Goal: Task Accomplishment & Management: Use online tool/utility

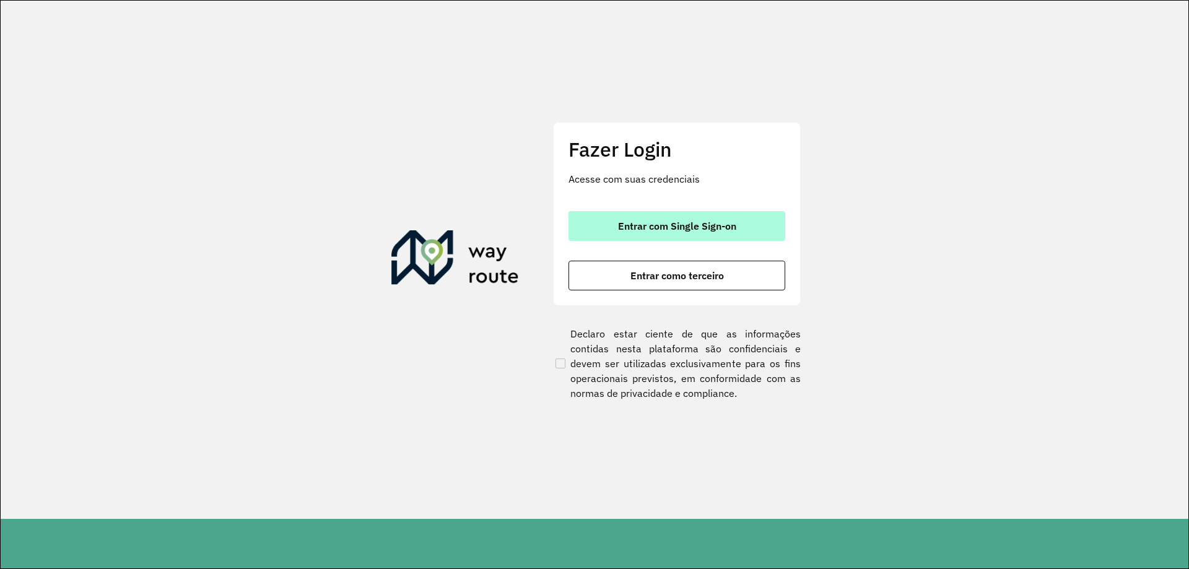
click at [671, 223] on span "Entrar com Single Sign-on" at bounding box center [677, 226] width 118 height 10
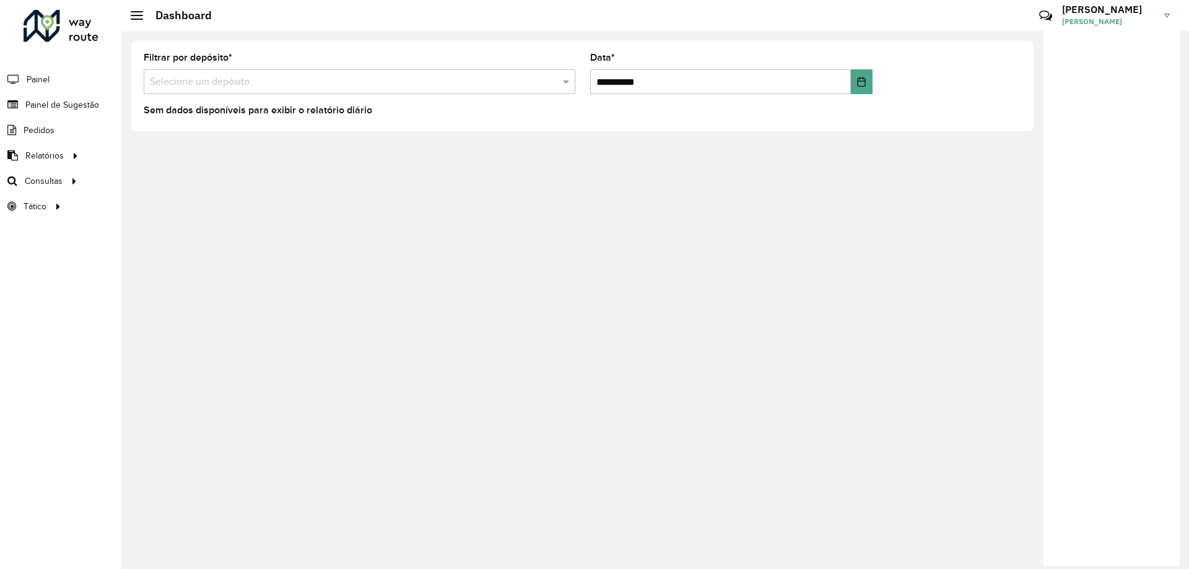
click at [313, 81] on input "text" at bounding box center [347, 82] width 395 height 15
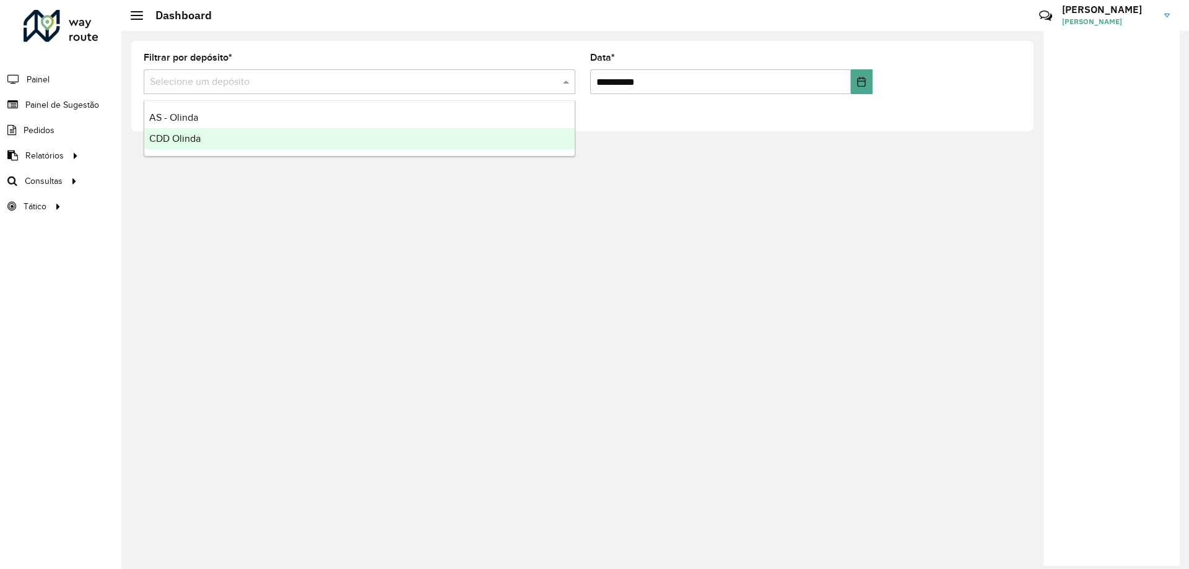
click at [251, 138] on div "CDD Olinda" at bounding box center [359, 138] width 430 height 21
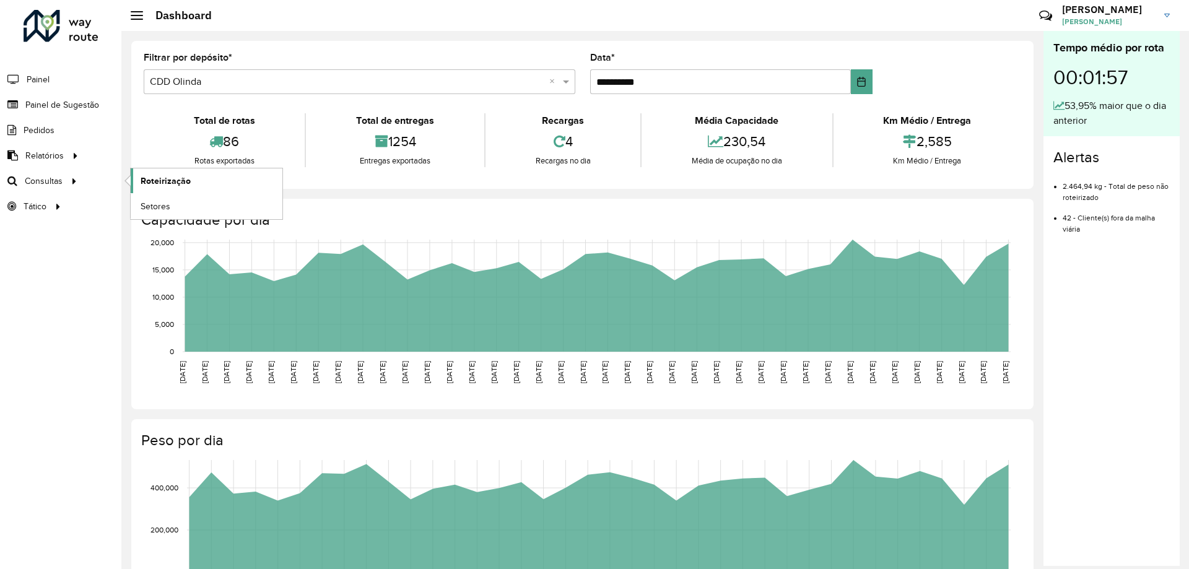
click at [149, 183] on span "Roteirização" at bounding box center [166, 181] width 50 height 13
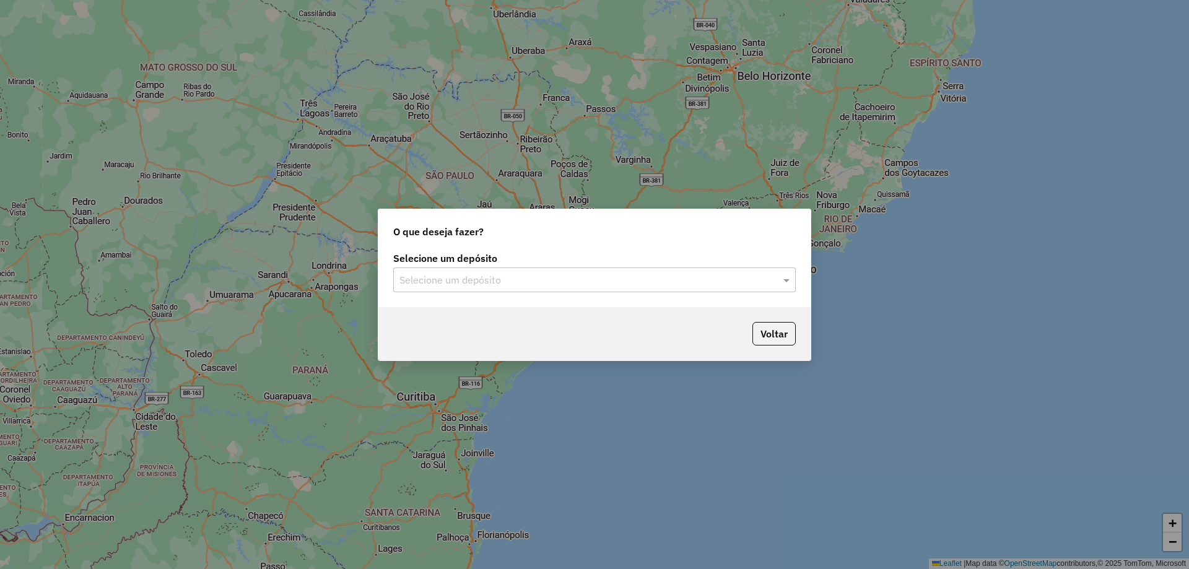
click at [419, 284] on input "text" at bounding box center [581, 280] width 365 height 15
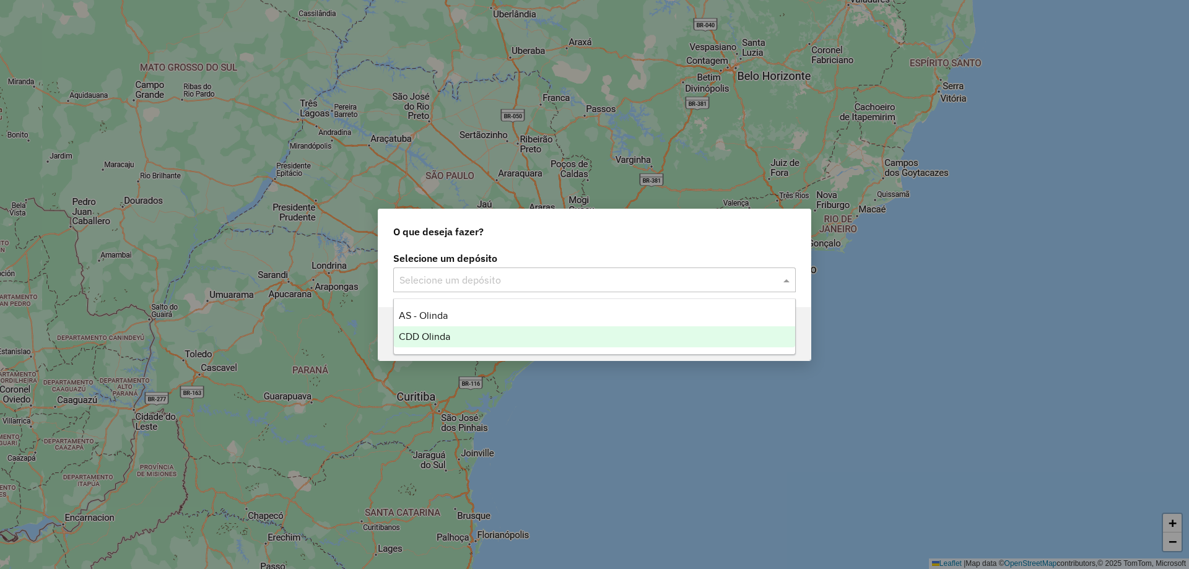
click at [429, 334] on span "CDD Olinda" at bounding box center [424, 336] width 51 height 11
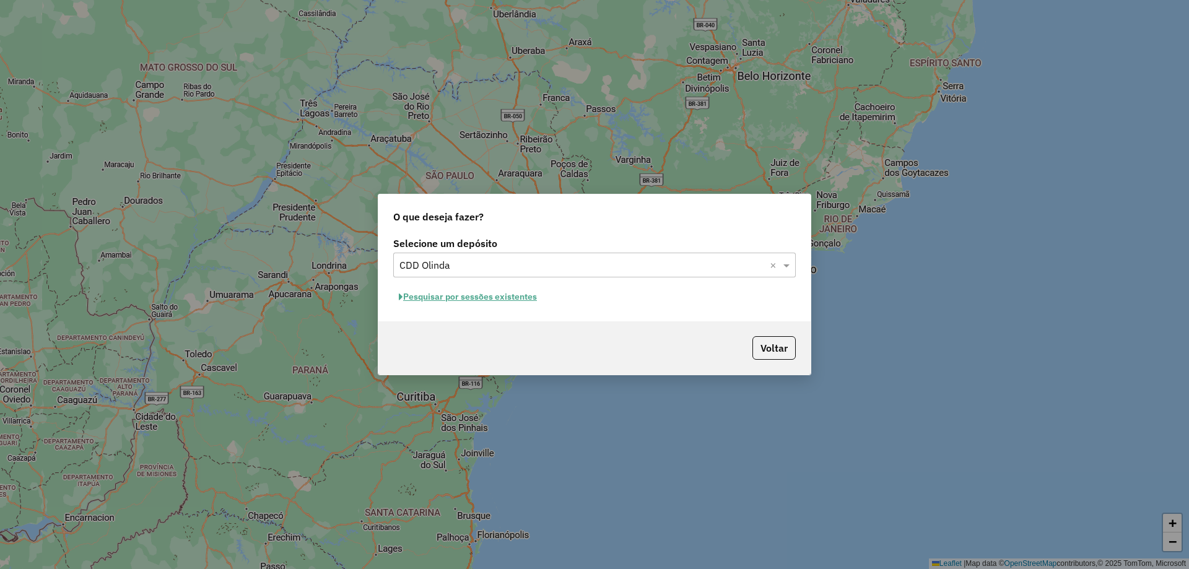
click at [469, 299] on button "Pesquisar por sessões existentes" at bounding box center [467, 296] width 149 height 19
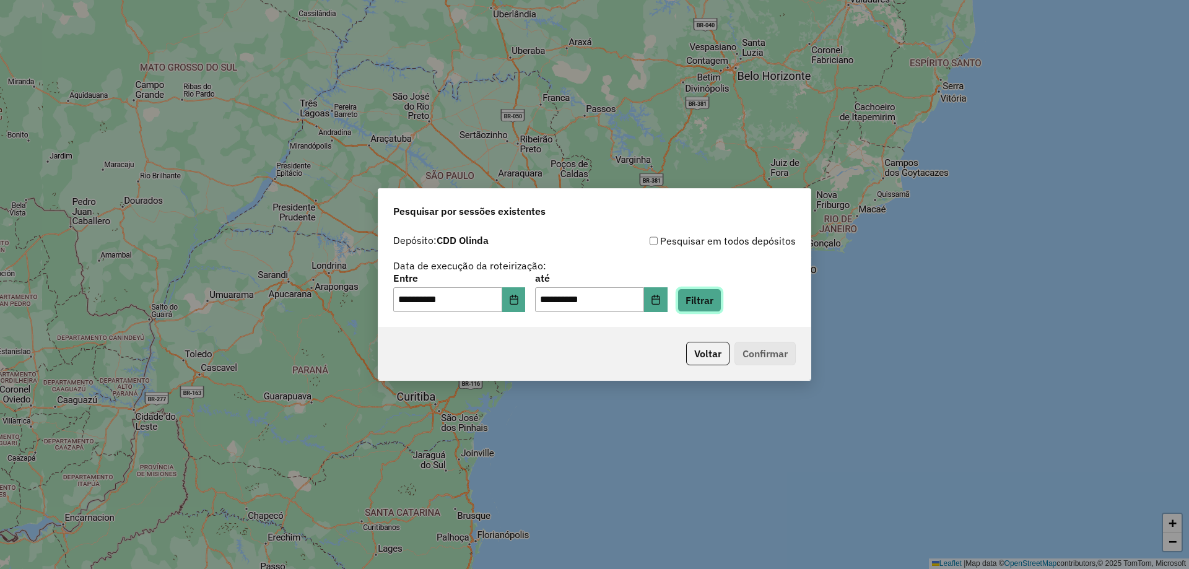
click at [719, 302] on button "Filtrar" at bounding box center [700, 301] width 44 height 24
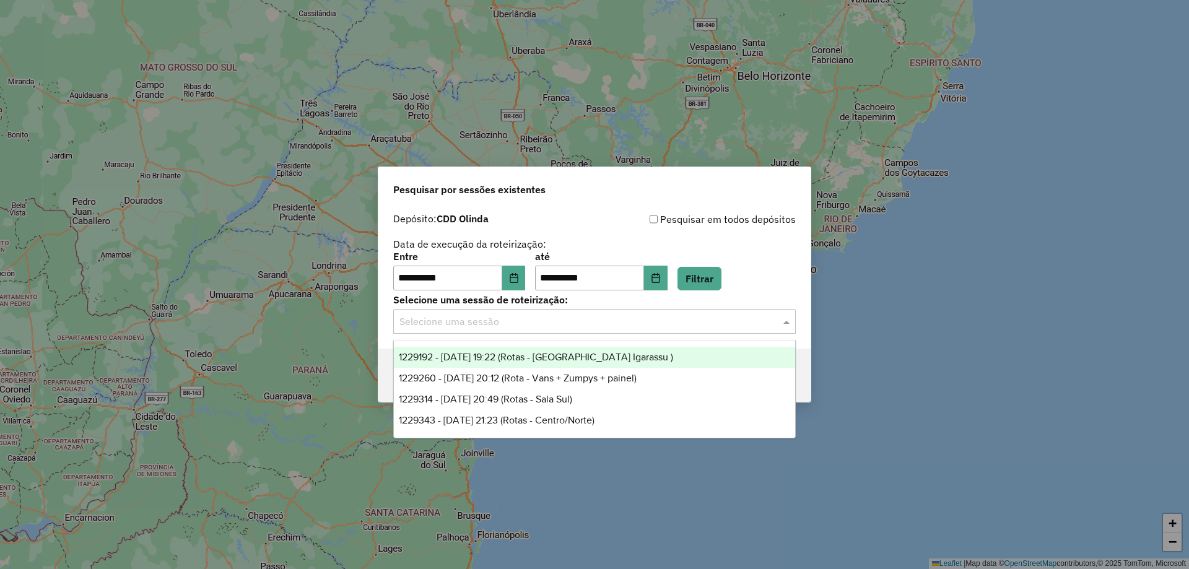
click at [591, 318] on input "text" at bounding box center [581, 322] width 365 height 15
click at [548, 352] on span "1229192 - 13/08/2025 19:22 (Rotas - PA Igarassu )" at bounding box center [536, 357] width 274 height 11
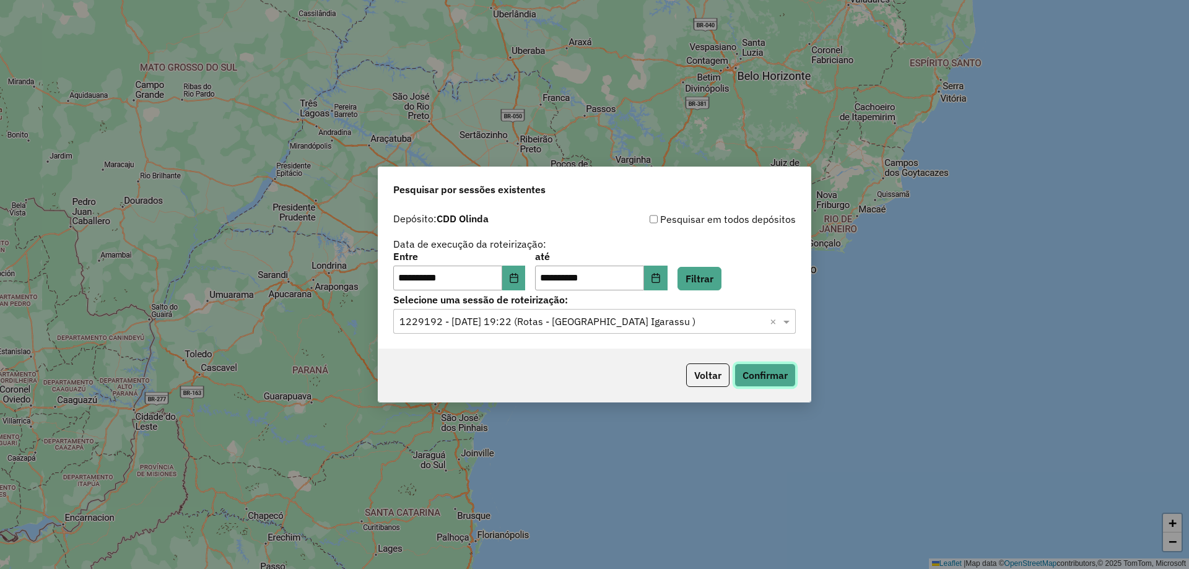
click at [746, 381] on button "Confirmar" at bounding box center [765, 376] width 61 height 24
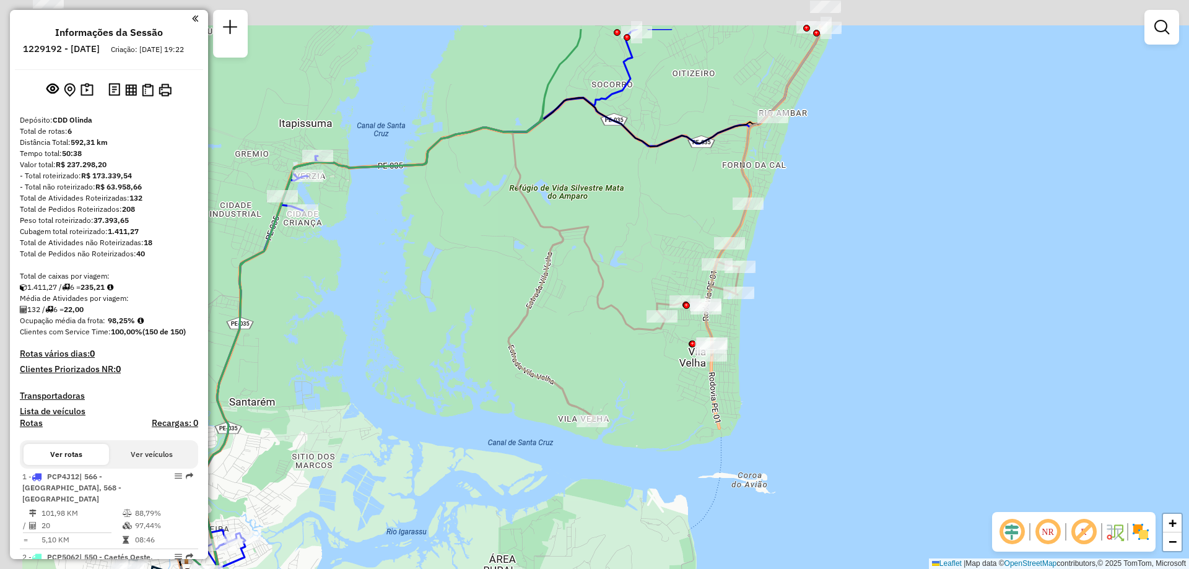
drag, startPoint x: 528, startPoint y: 148, endPoint x: 673, endPoint y: 297, distance: 207.6
click at [673, 297] on div "Janela de atendimento Grade de atendimento Capacidade Transportadoras Veículos …" at bounding box center [594, 284] width 1189 height 569
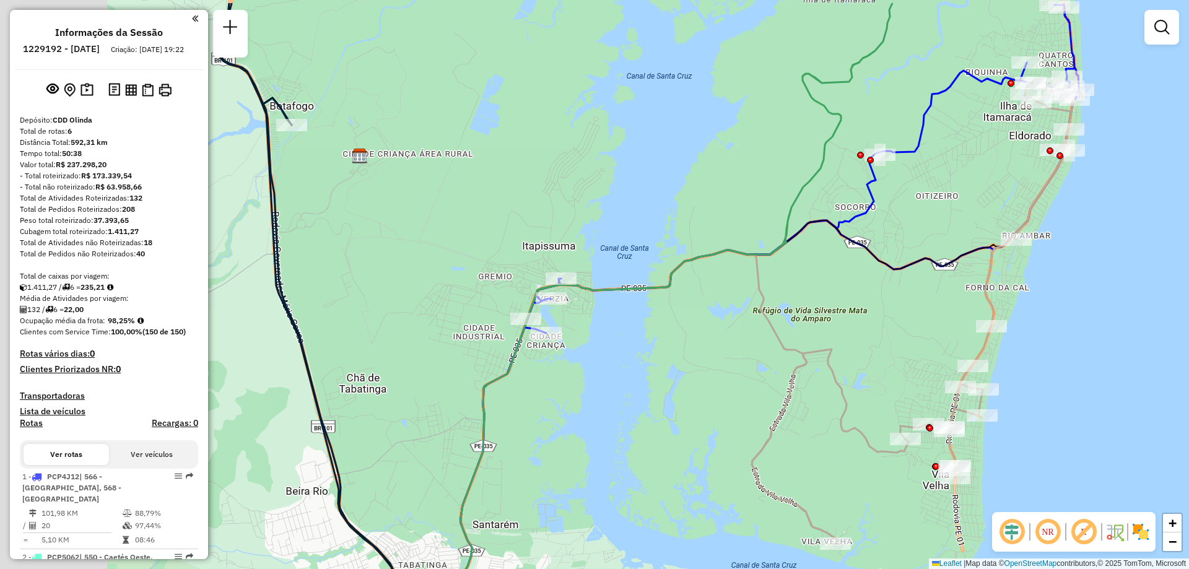
drag, startPoint x: 497, startPoint y: 263, endPoint x: 686, endPoint y: 323, distance: 198.2
click at [686, 323] on div "Janela de atendimento Grade de atendimento Capacidade Transportadoras Veículos …" at bounding box center [594, 284] width 1189 height 569
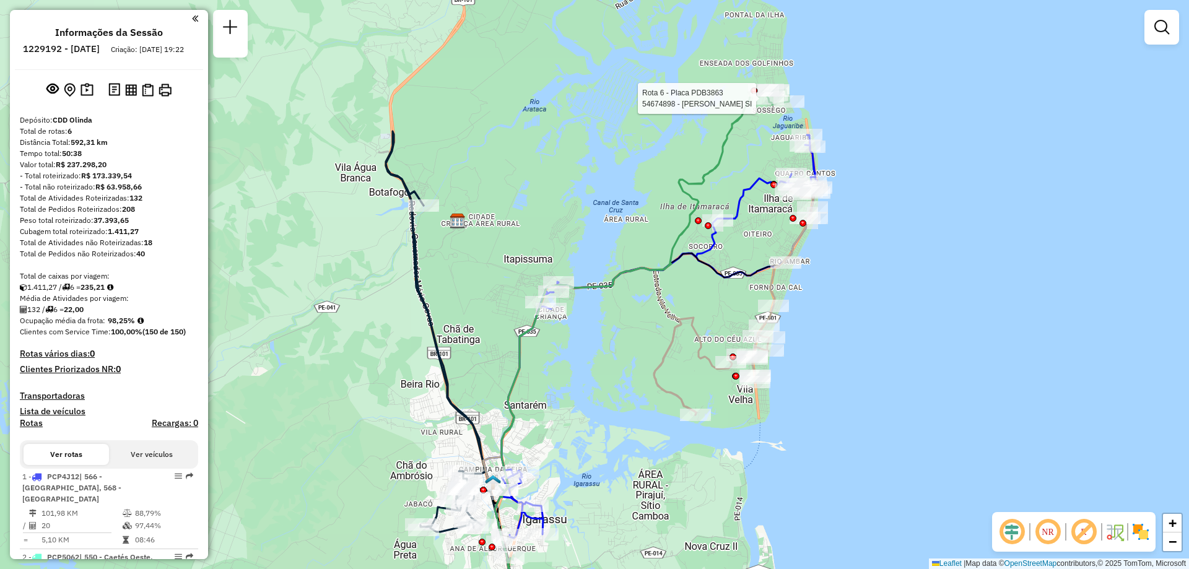
select select "**********"
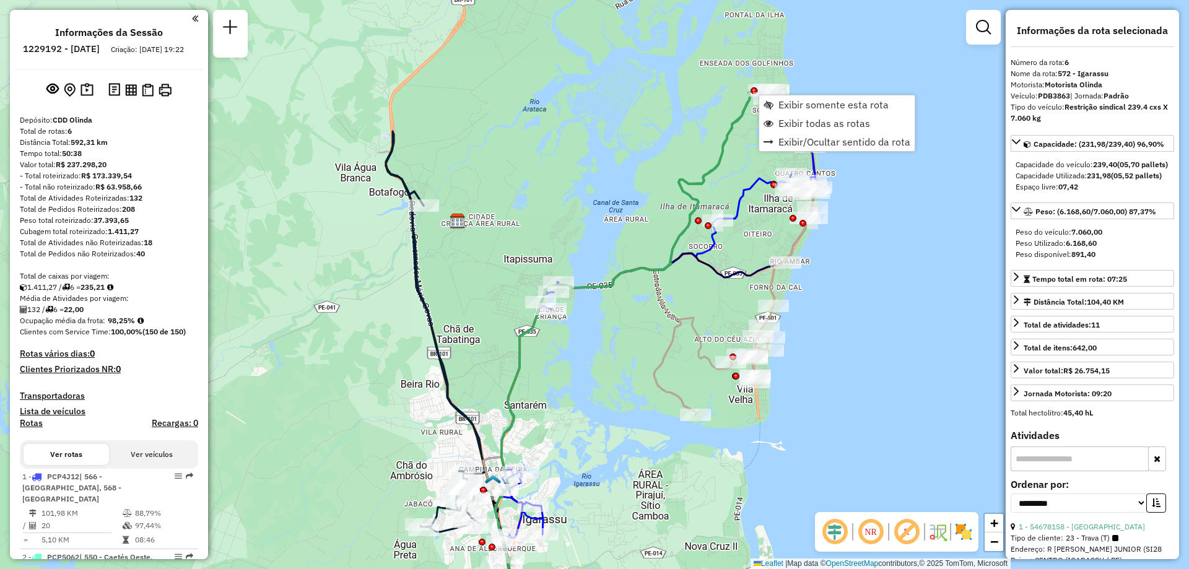
scroll to position [531, 0]
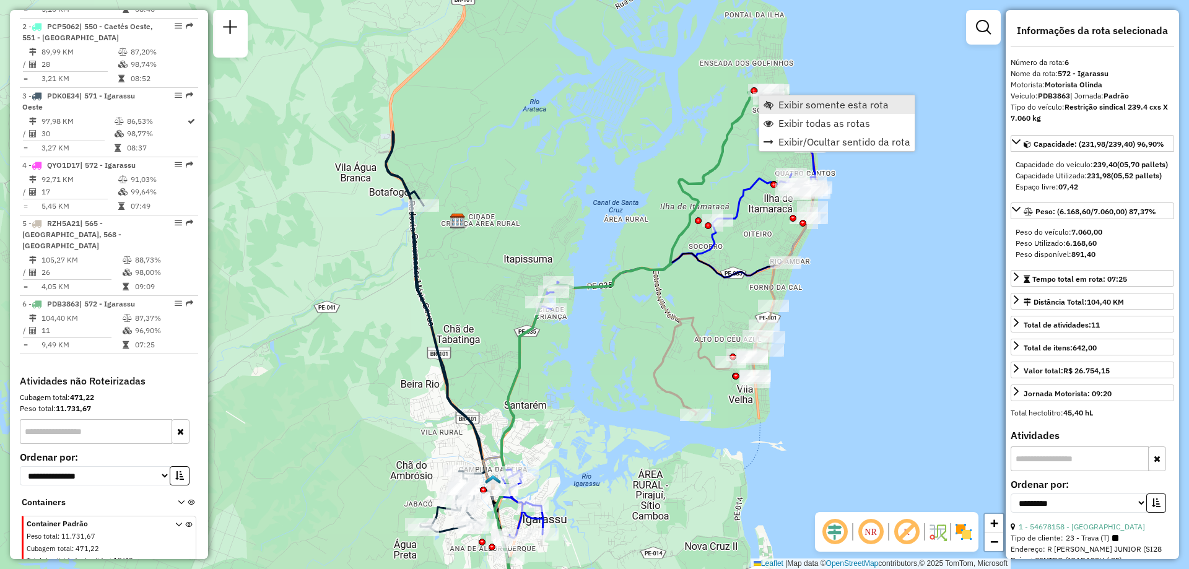
click at [760, 111] on link "Exibir somente esta rota" at bounding box center [836, 104] width 155 height 19
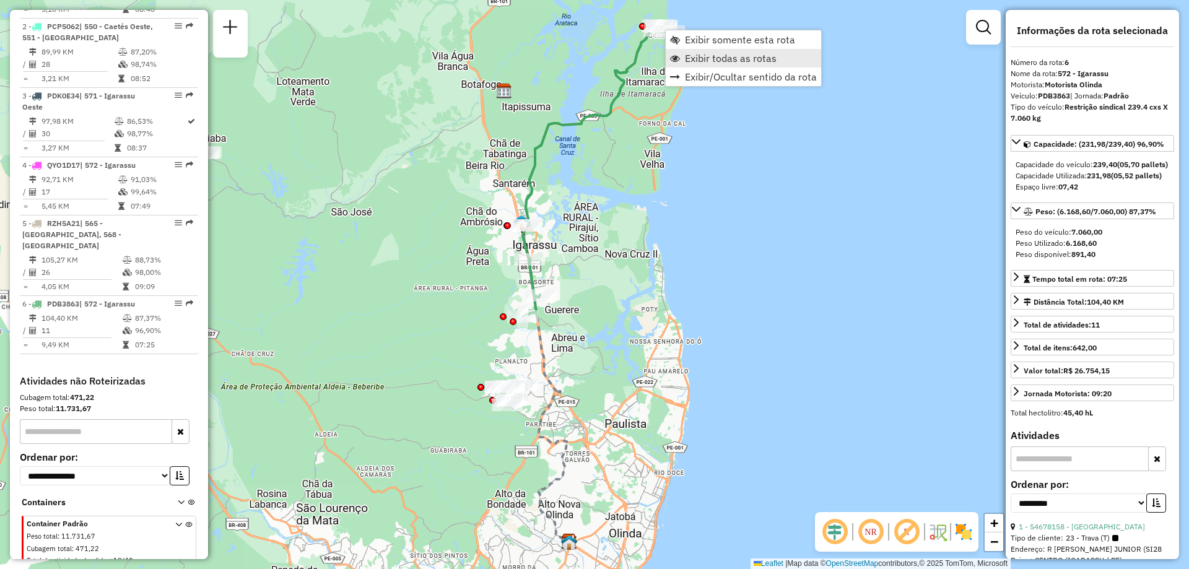
click at [677, 60] on span "Exibir todas as rotas" at bounding box center [675, 58] width 10 height 10
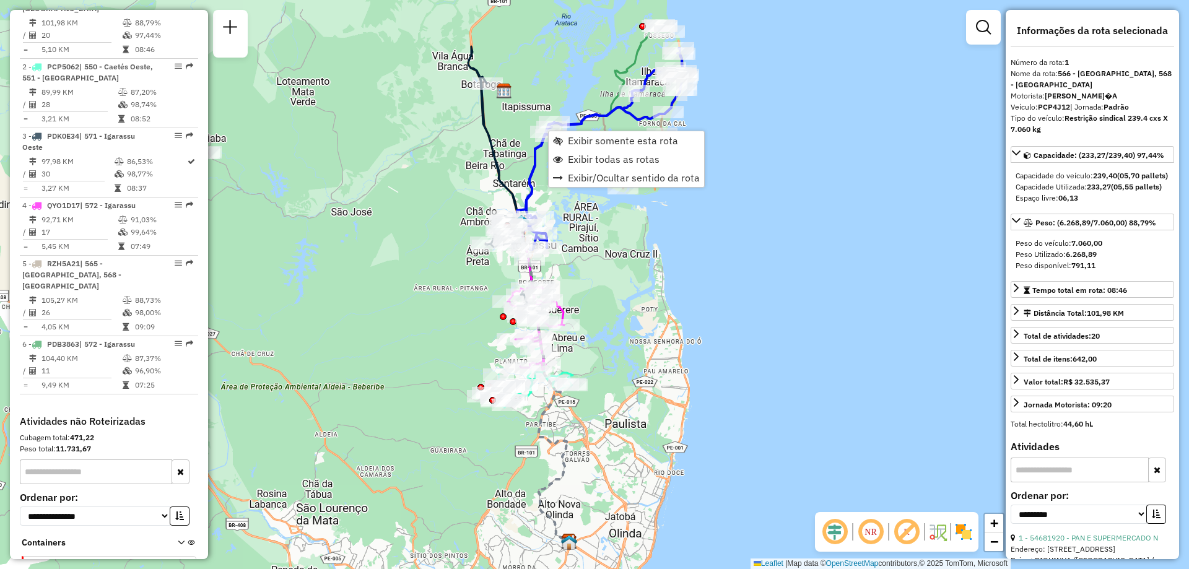
scroll to position [470, 0]
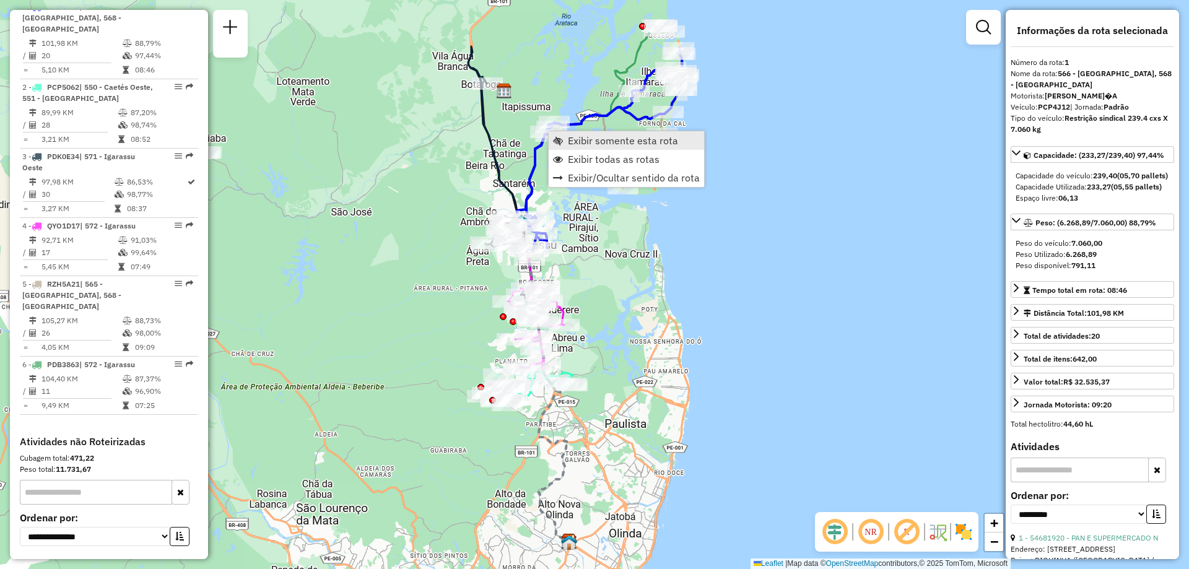
click at [558, 144] on span "Exibir somente esta rota" at bounding box center [558, 141] width 10 height 10
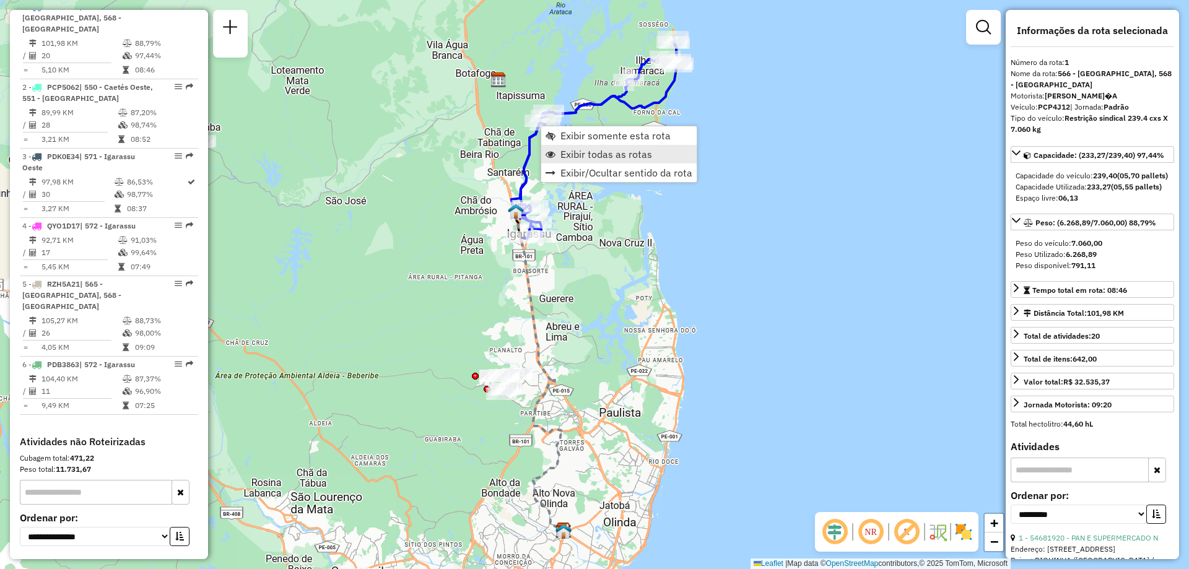
click at [569, 157] on span "Exibir todas as rotas" at bounding box center [607, 154] width 92 height 10
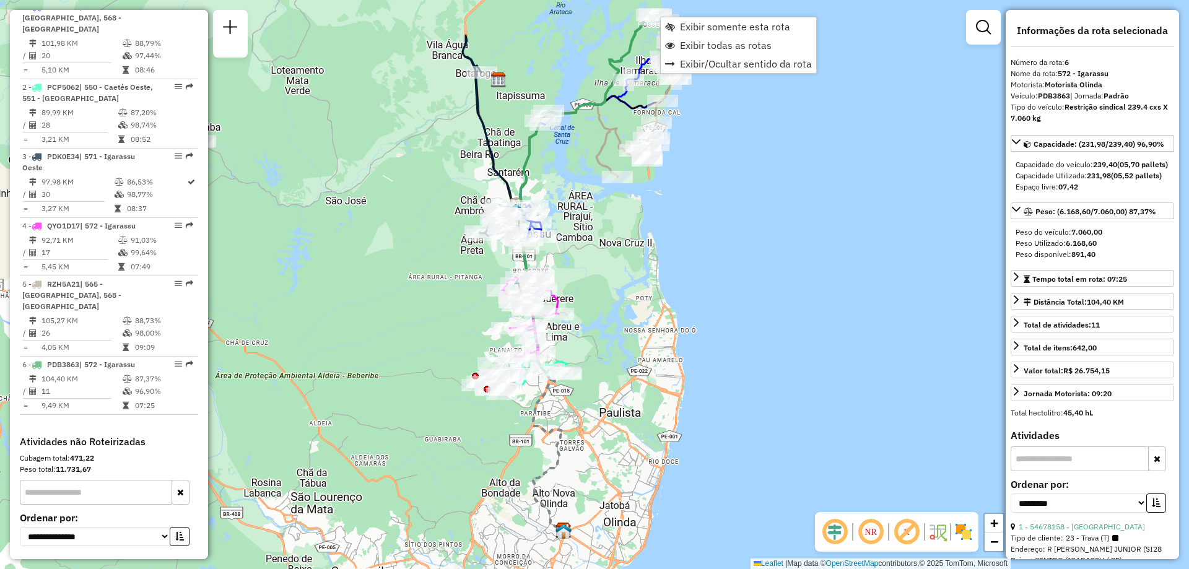
scroll to position [531, 0]
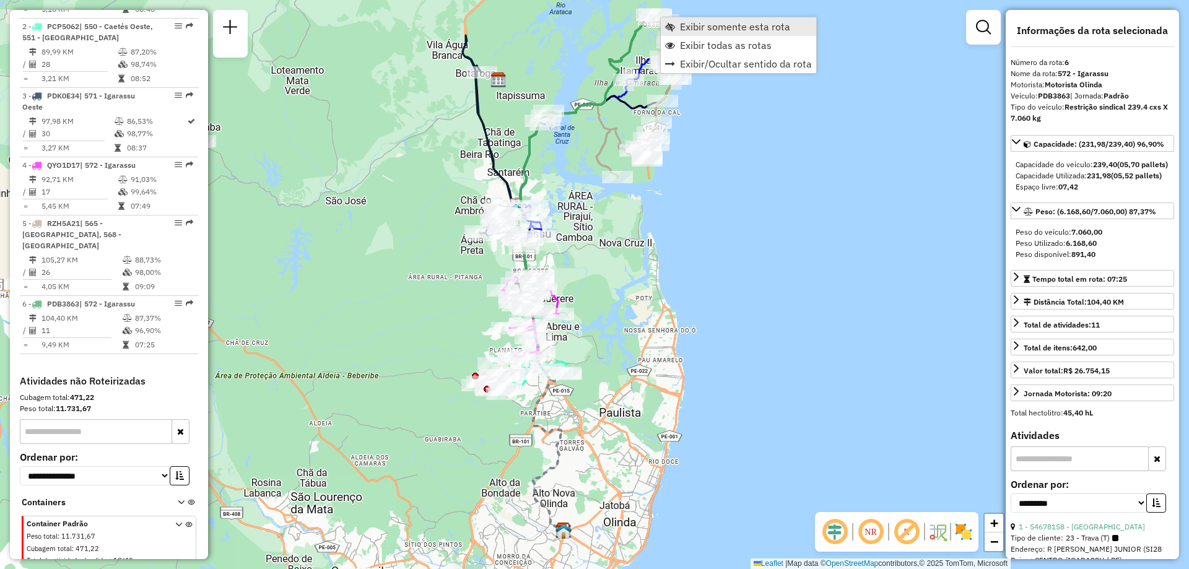
click at [678, 27] on link "Exibir somente esta rota" at bounding box center [738, 26] width 155 height 19
